Goal: Register for event/course

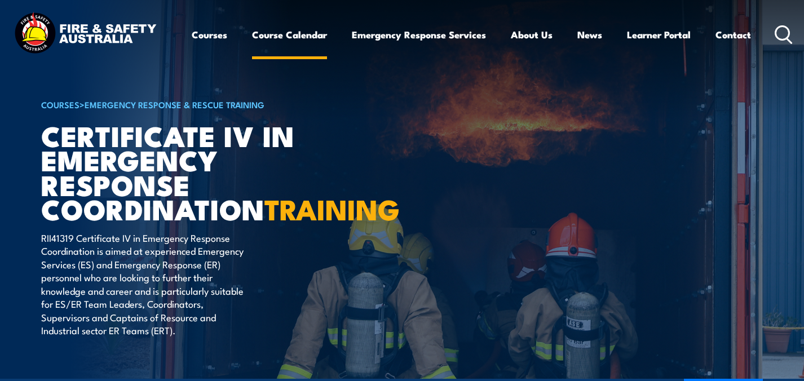
click at [271, 32] on link "Course Calendar" at bounding box center [289, 35] width 75 height 30
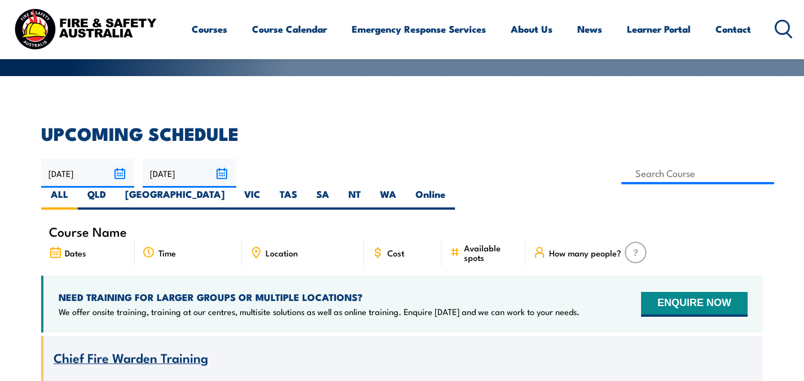
scroll to position [241, 0]
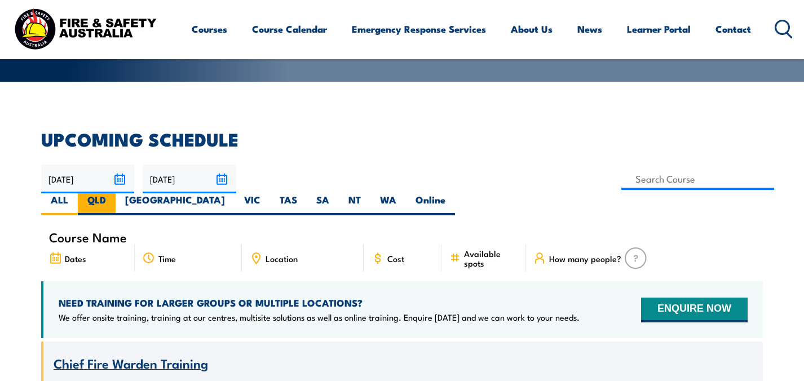
click at [116, 193] on label "QLD" at bounding box center [97, 204] width 38 height 22
click at [113, 193] on input "QLD" at bounding box center [109, 196] width 7 height 7
radio input "true"
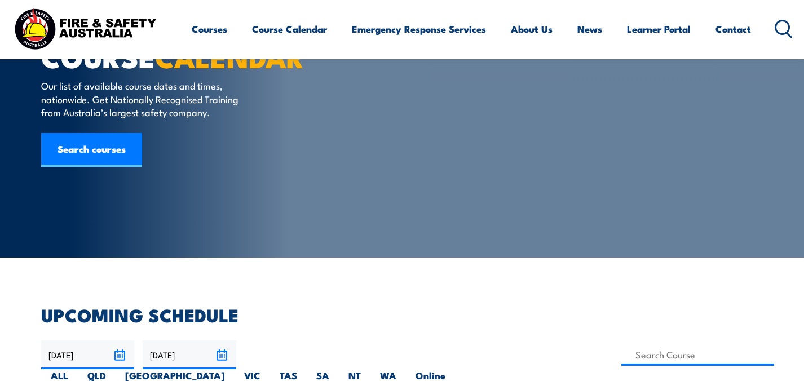
scroll to position [68, 0]
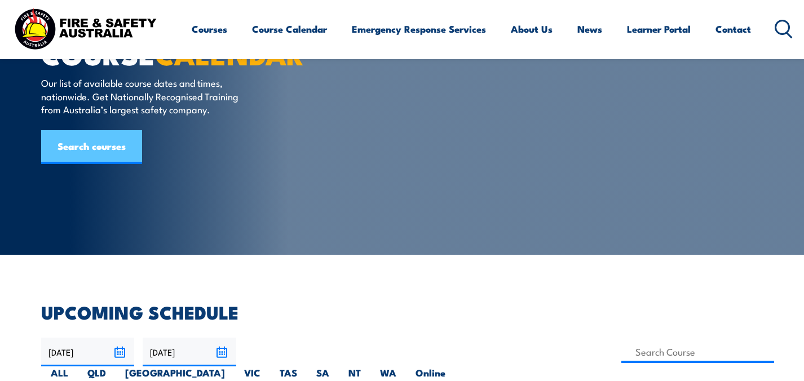
click at [90, 144] on link "Search courses" at bounding box center [91, 147] width 101 height 34
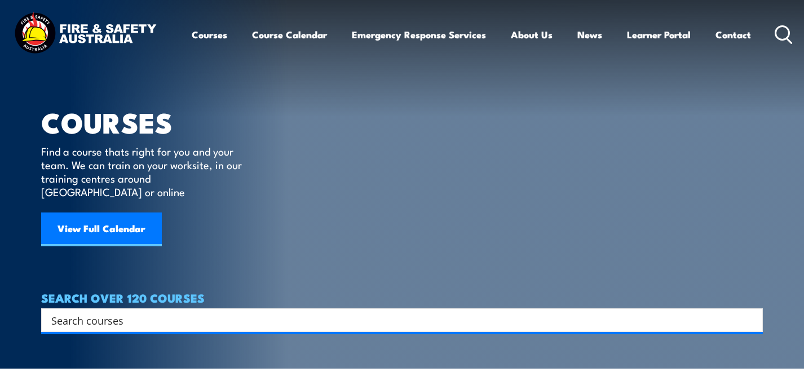
click at [136, 312] on input "Search input" at bounding box center [394, 320] width 687 height 17
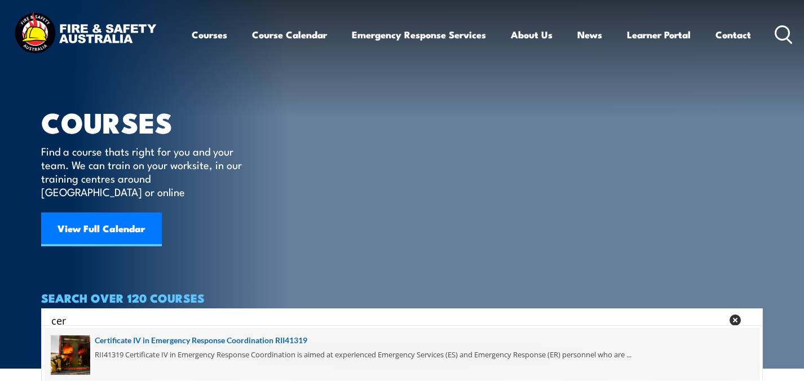
type input "cer"
click at [146, 348] on span at bounding box center [402, 354] width 715 height 53
